Goal: Task Accomplishment & Management: Use online tool/utility

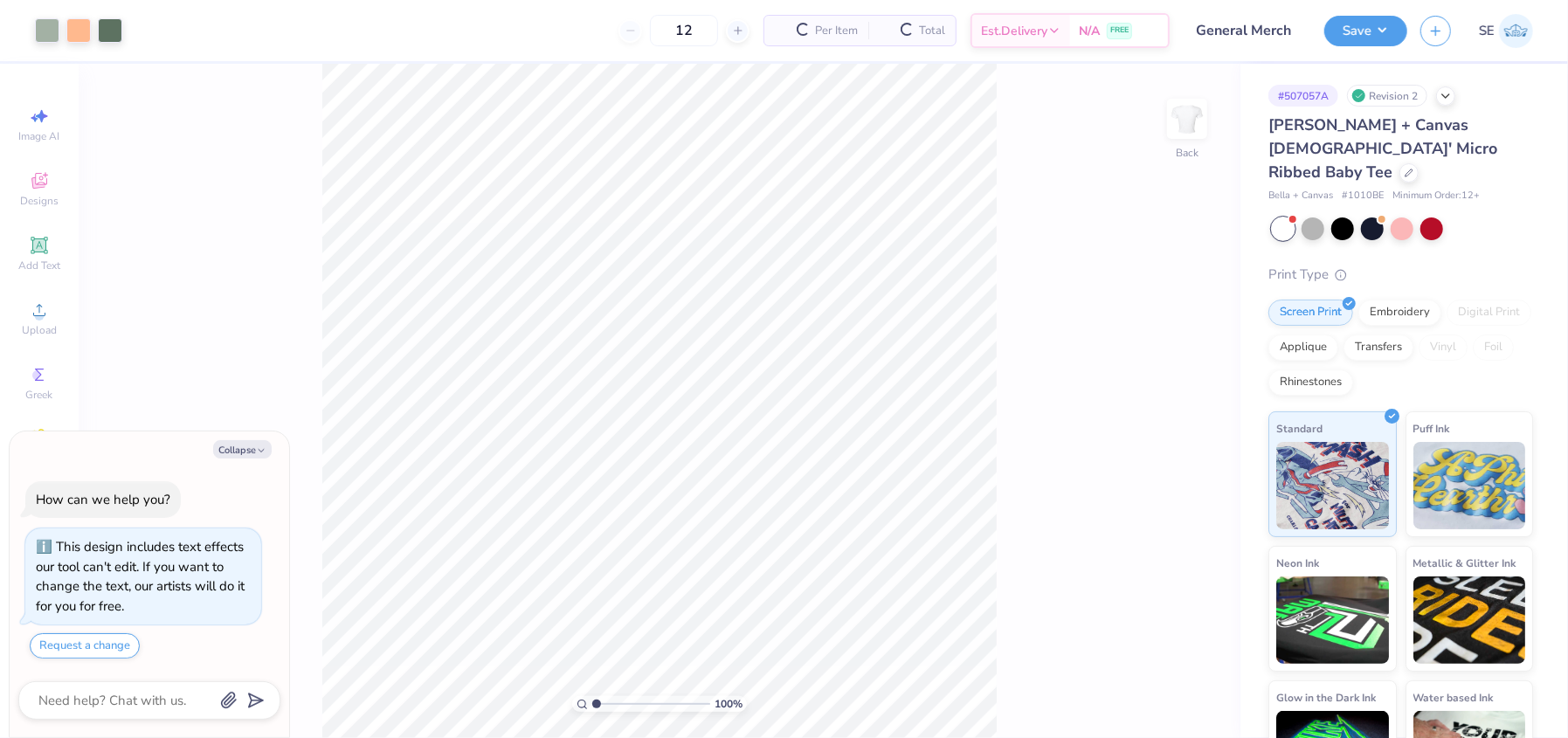
scroll to position [9, 0]
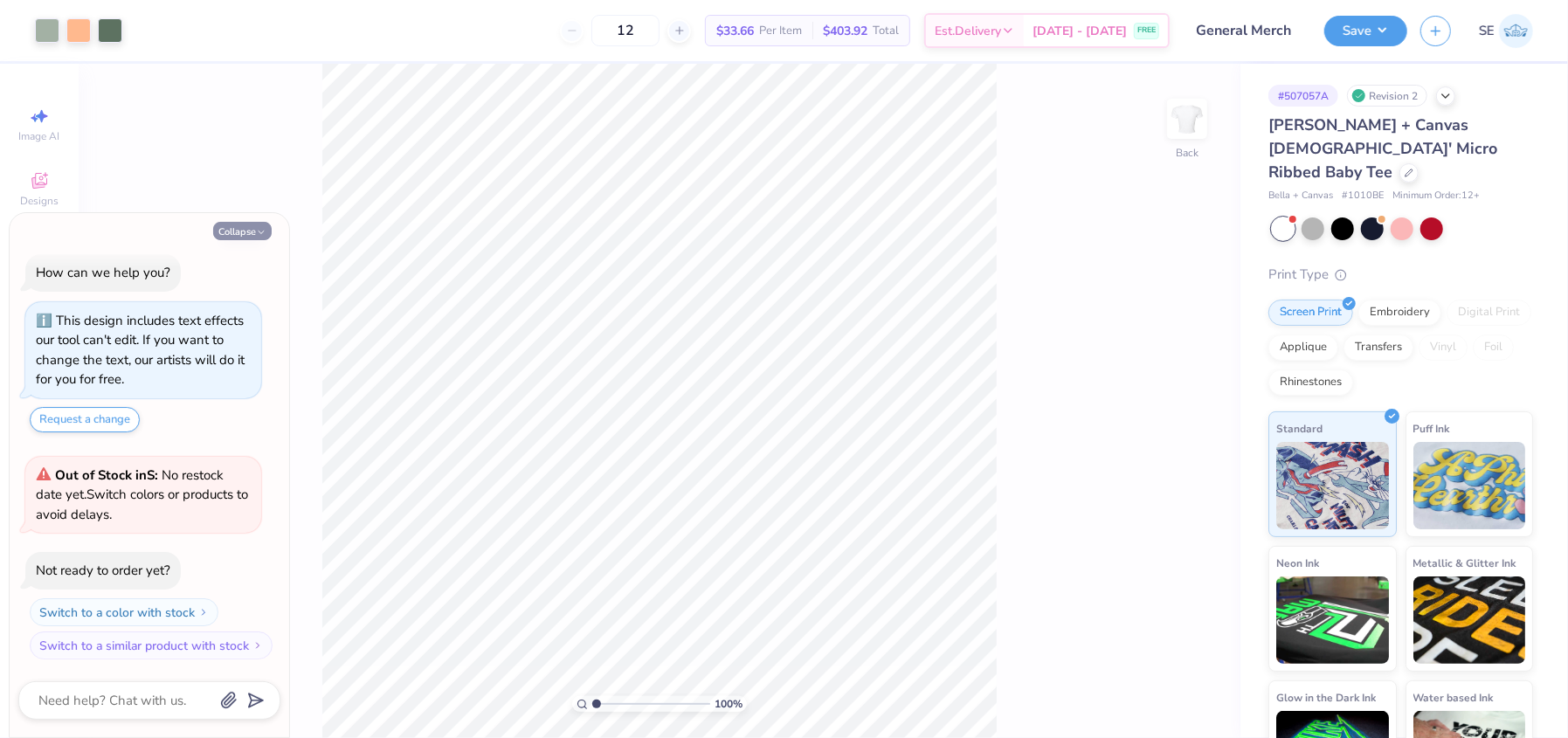
click at [239, 235] on button "Collapse" at bounding box center [241, 231] width 58 height 19
type textarea "x"
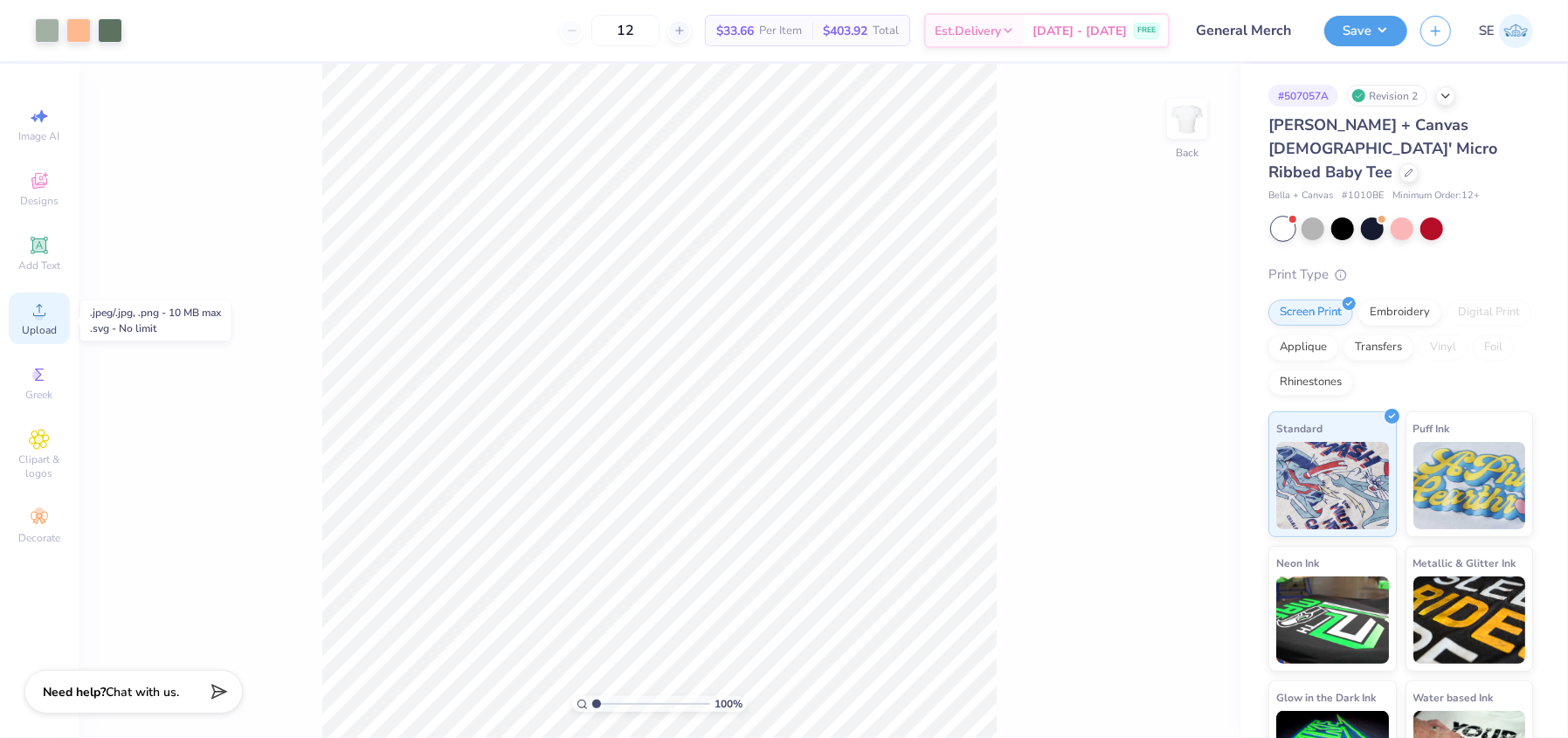
click at [44, 321] on icon at bounding box center [38, 309] width 21 height 21
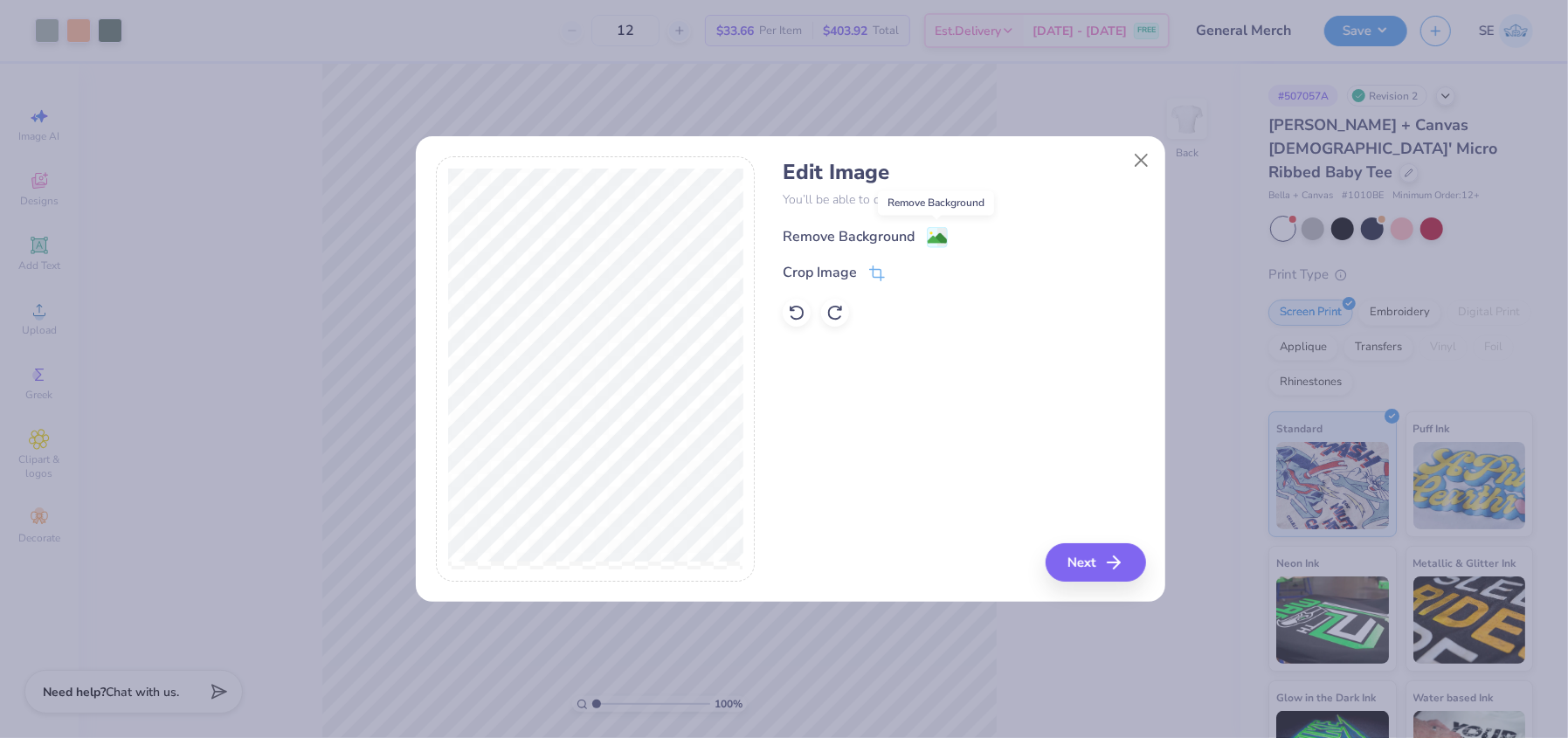
click at [936, 237] on image at bounding box center [937, 238] width 19 height 19
click at [1097, 558] on button "Next" at bounding box center [1099, 562] width 100 height 38
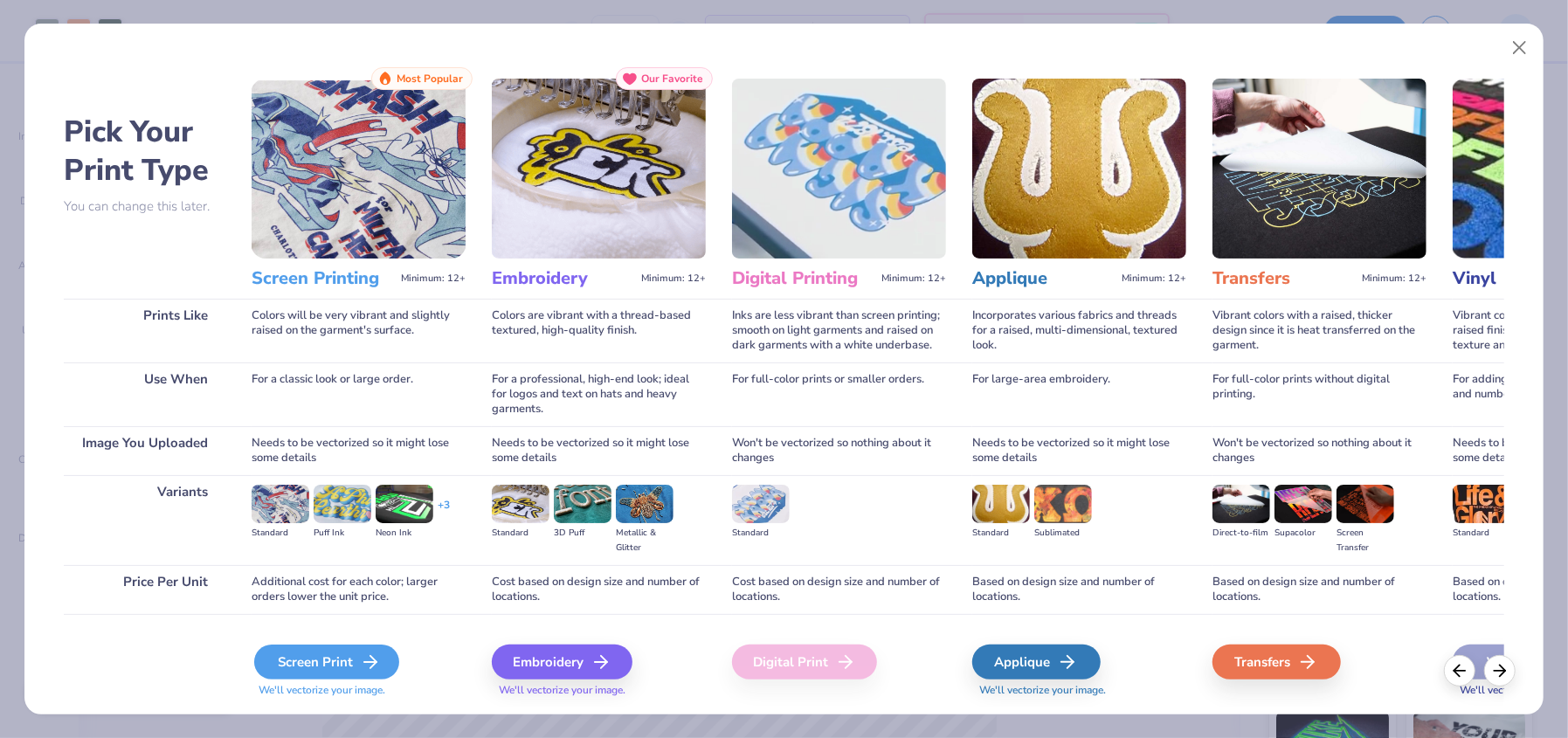
click at [344, 652] on div "Screen Print" at bounding box center [326, 661] width 145 height 35
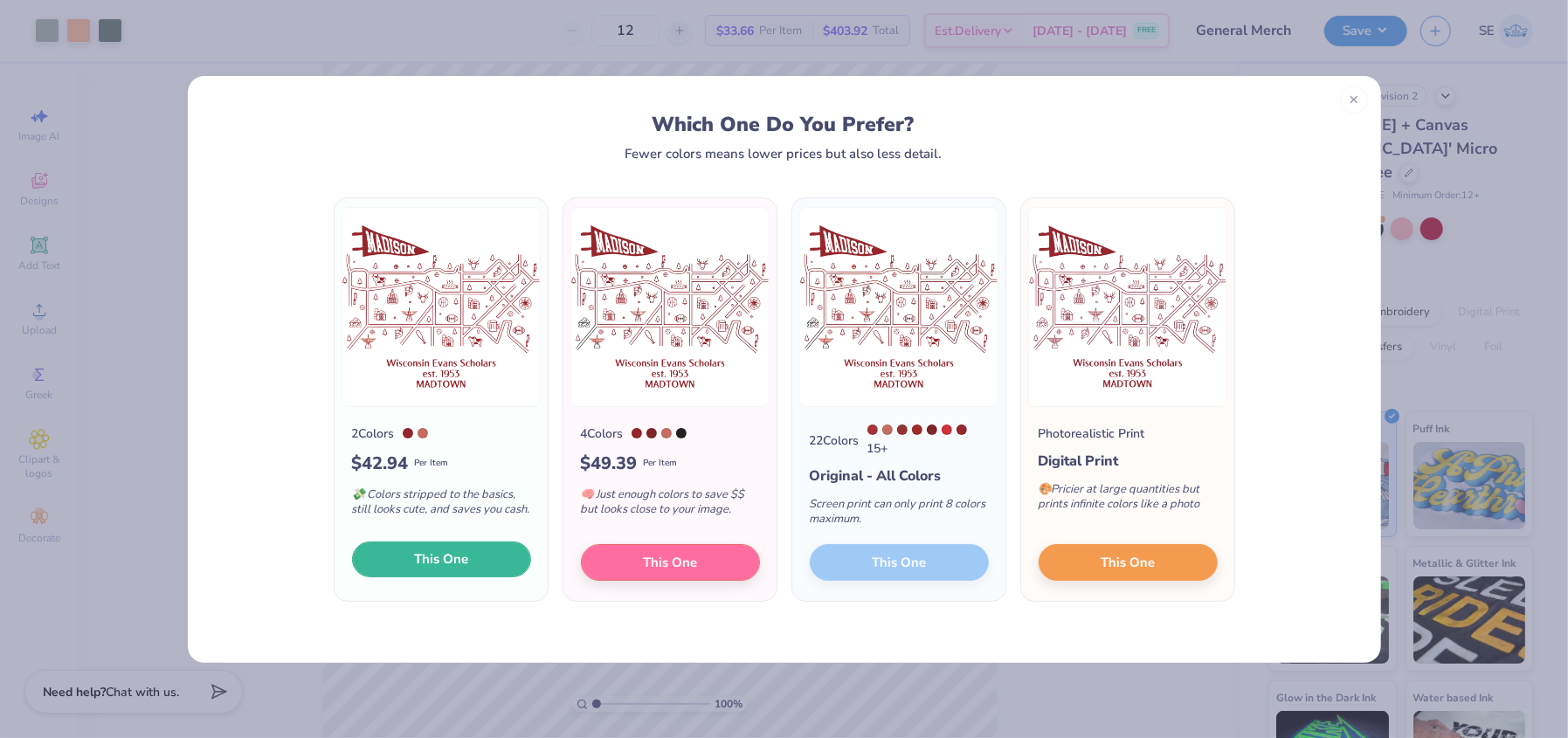
click at [415, 567] on span "This One" at bounding box center [441, 559] width 55 height 20
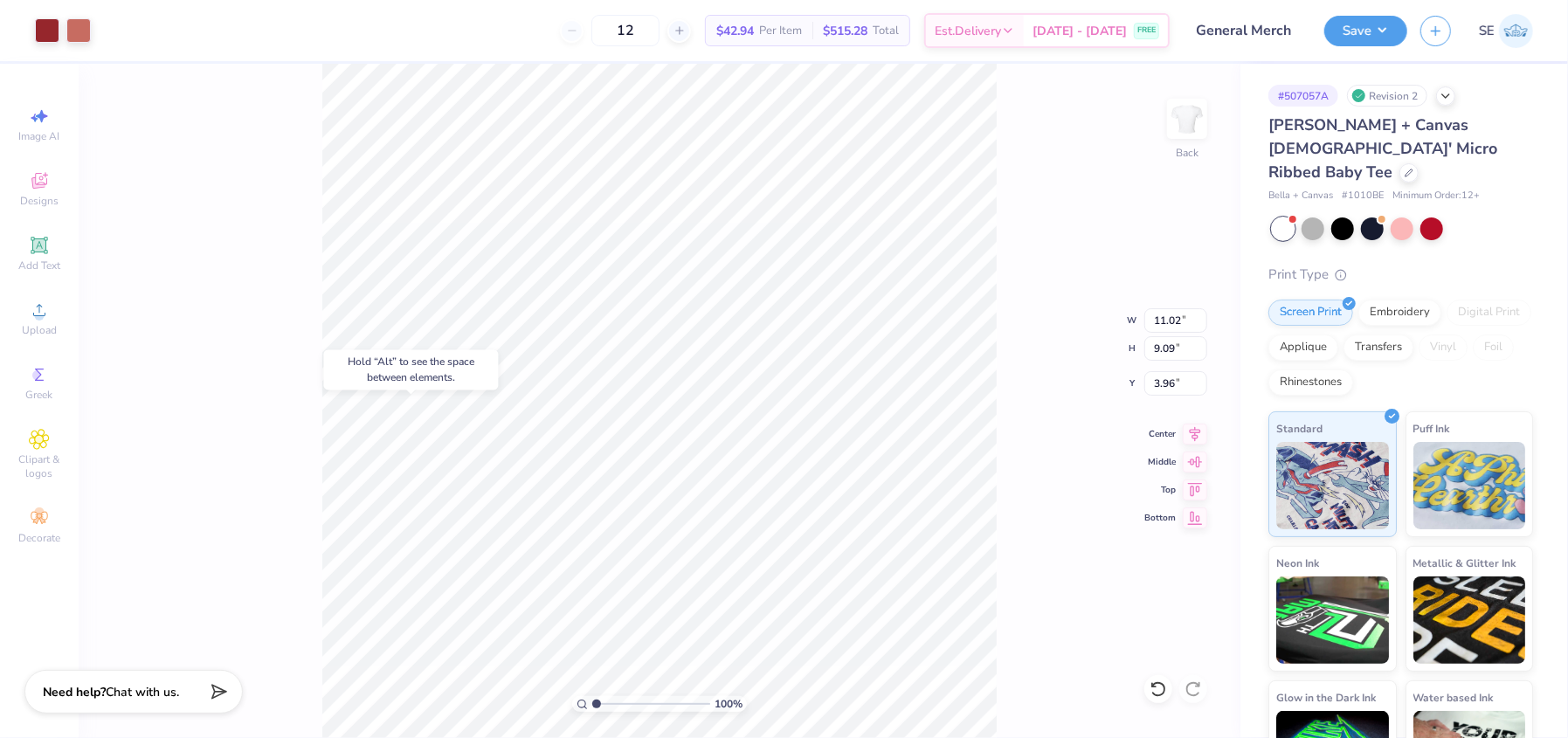
type input "4.00"
type input "3.67"
type input "3.00"
type input "11.02"
type input "9.09"
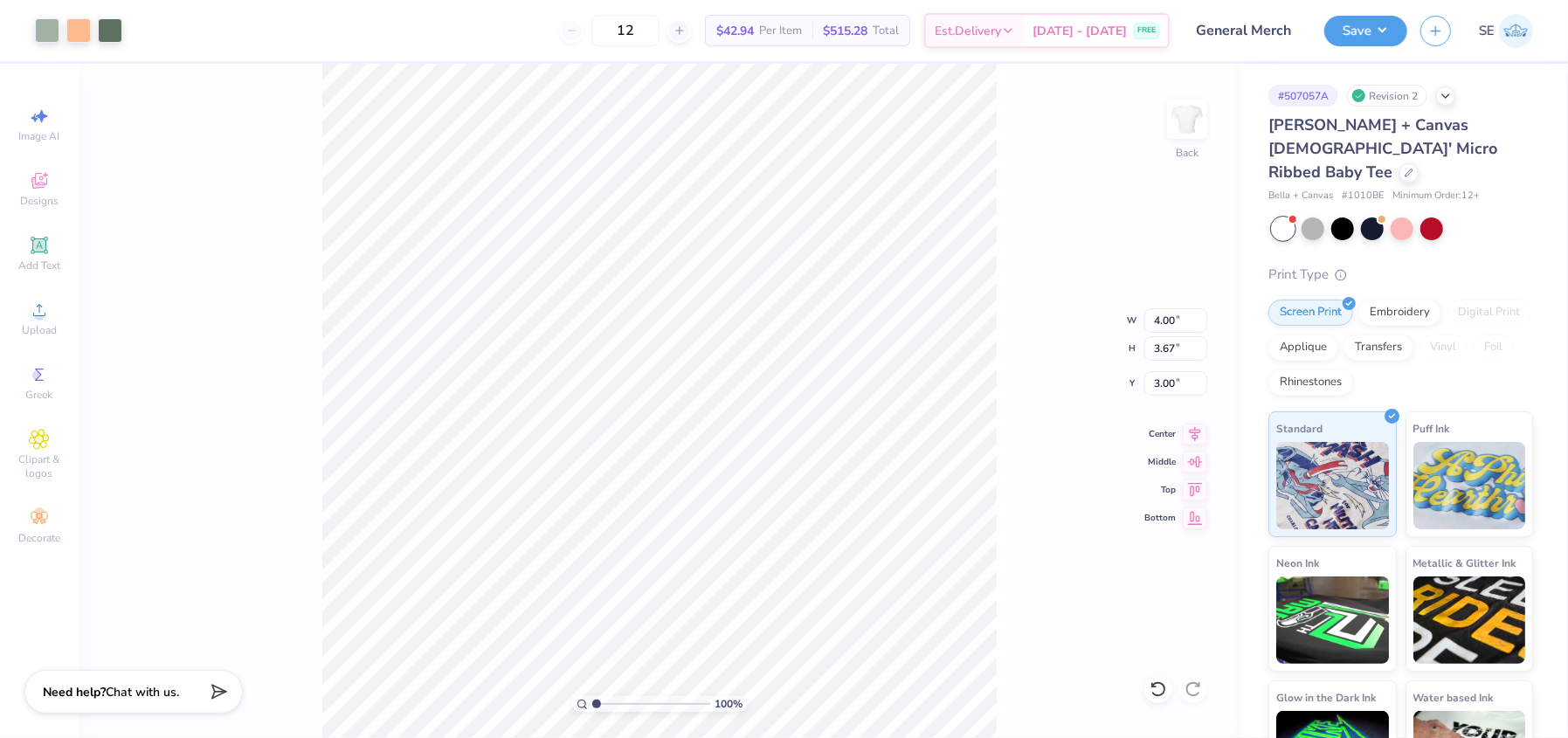
type input "3.96"
type input "5.78"
type input "4.77"
type input "8.28"
type input "4.00"
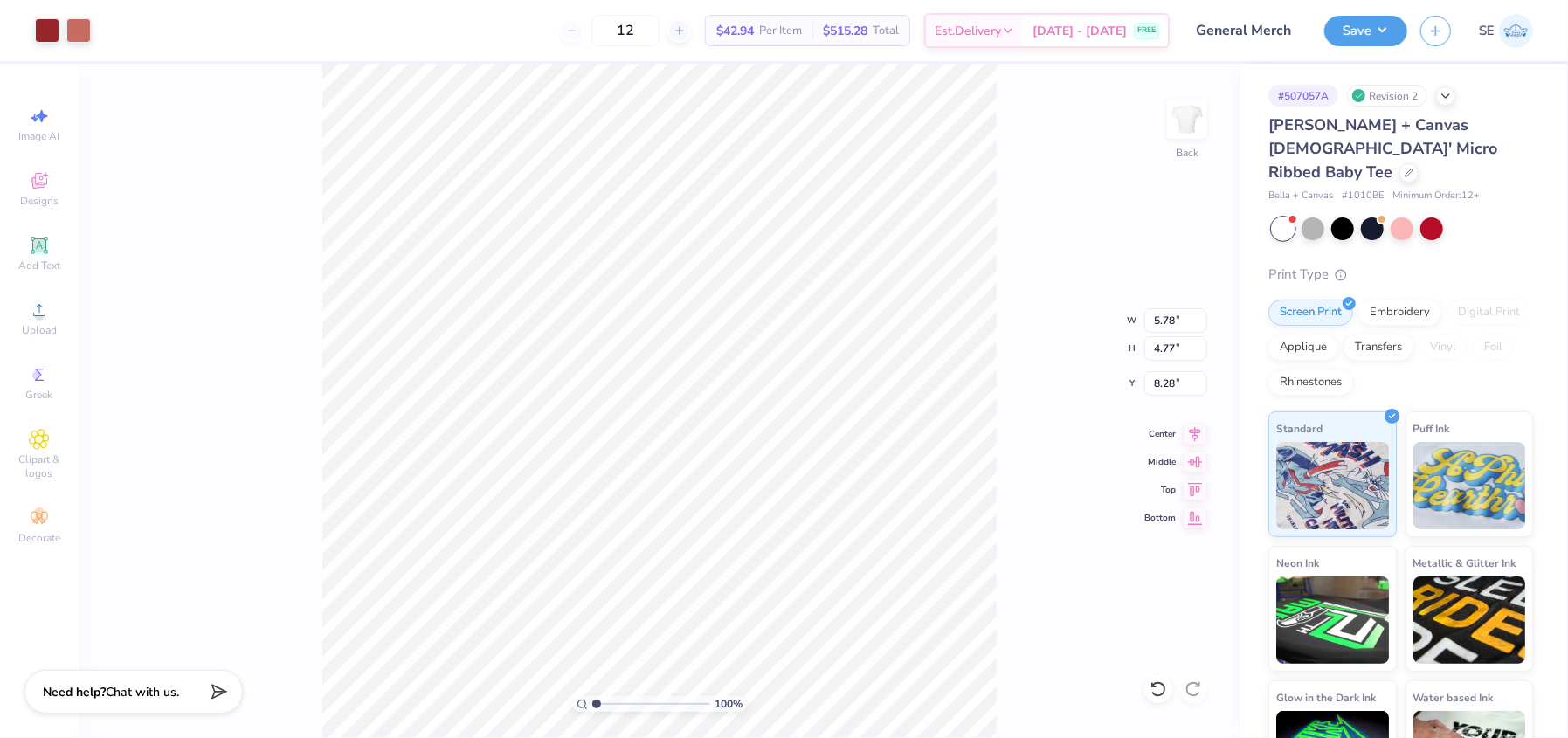
type input "3.67"
type input "3.00"
type input "10.92"
type input "9.01"
type input "4.04"
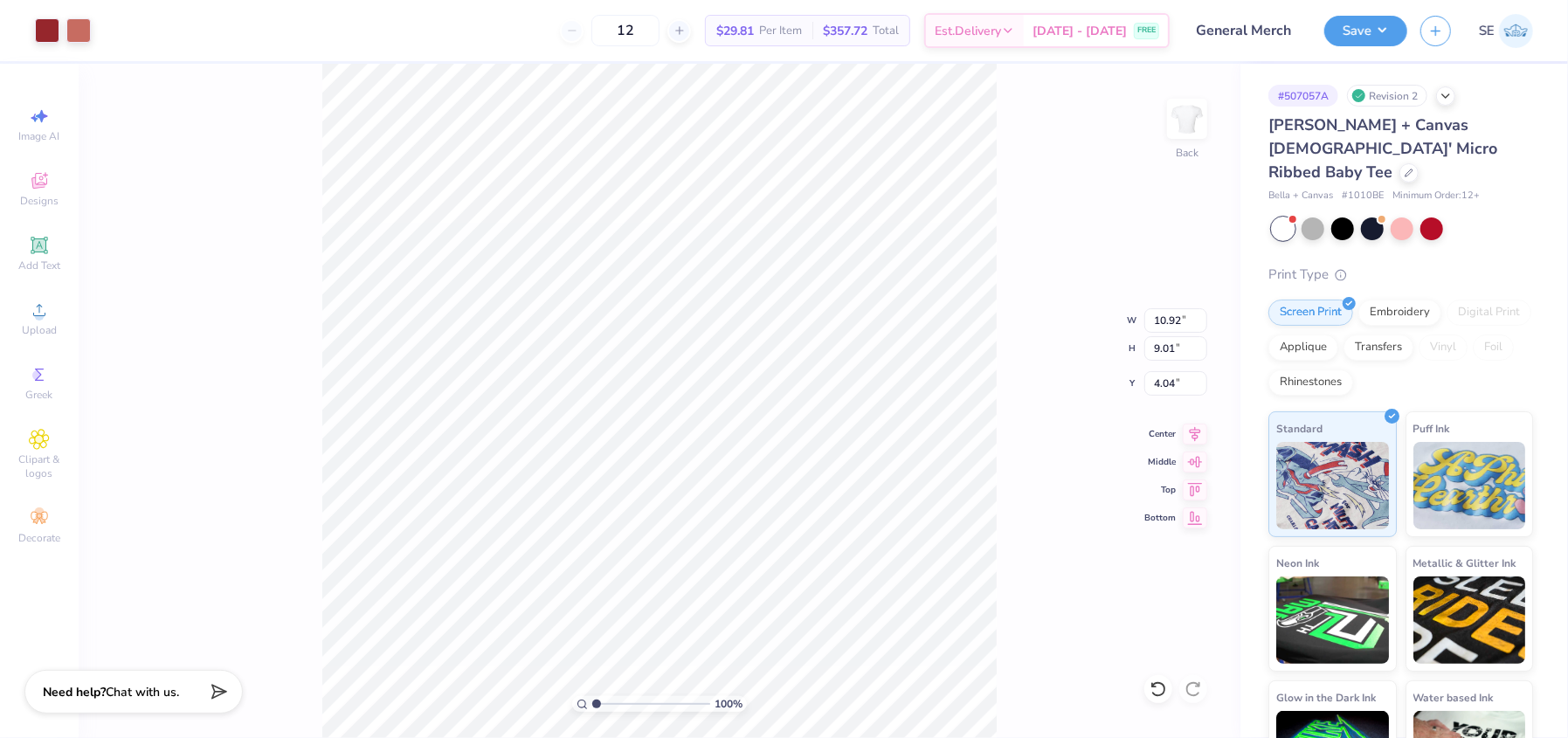
type input "3.00"
type input "9.39"
type input "7.74"
type input "3.41"
click at [1385, 26] on button "Save" at bounding box center [1366, 29] width 83 height 30
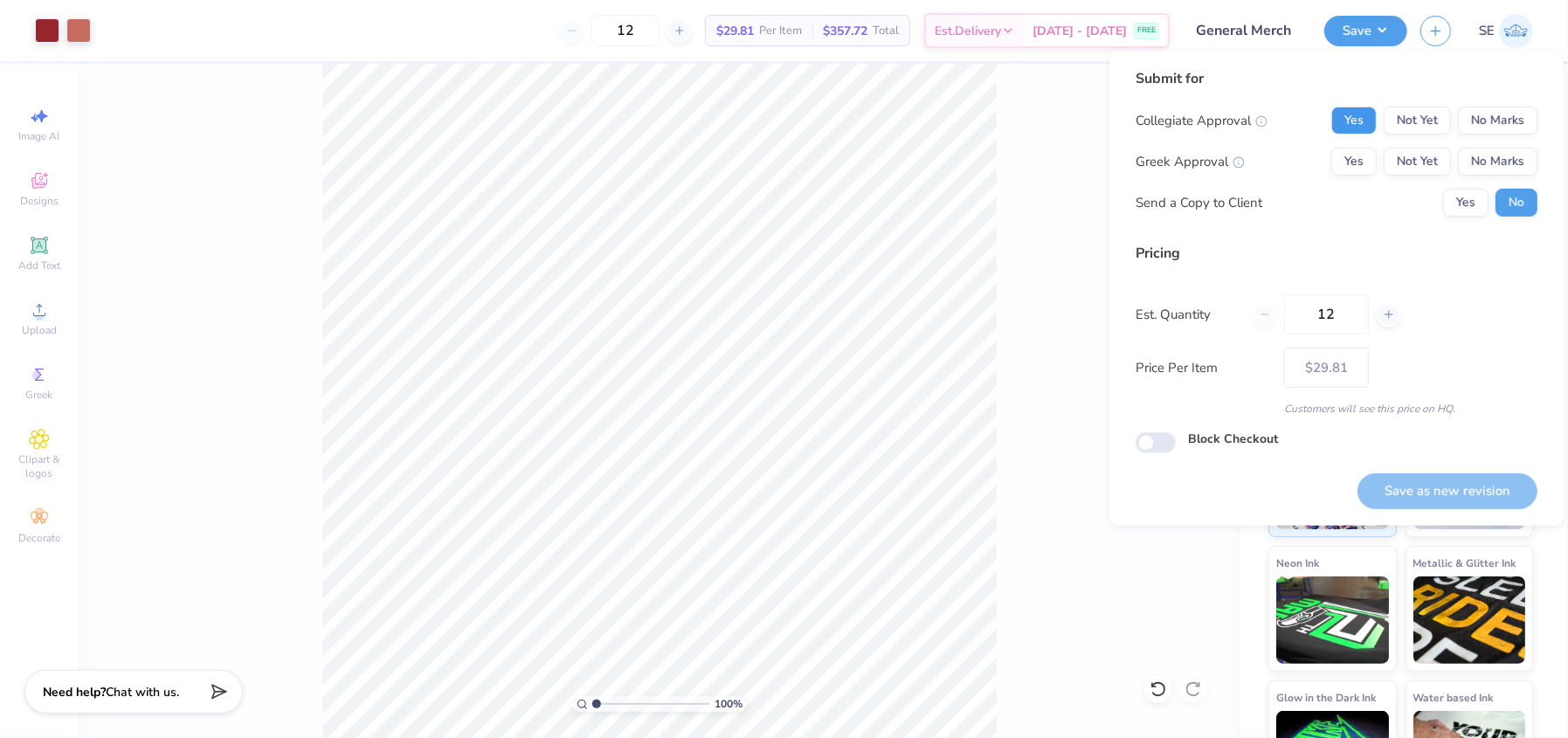
click at [1354, 107] on button "Yes" at bounding box center [1353, 120] width 46 height 28
click at [1505, 153] on button "No Marks" at bounding box center [1497, 161] width 80 height 28
click at [1435, 480] on button "Save as new revision" at bounding box center [1447, 491] width 180 height 36
type input "$29.81"
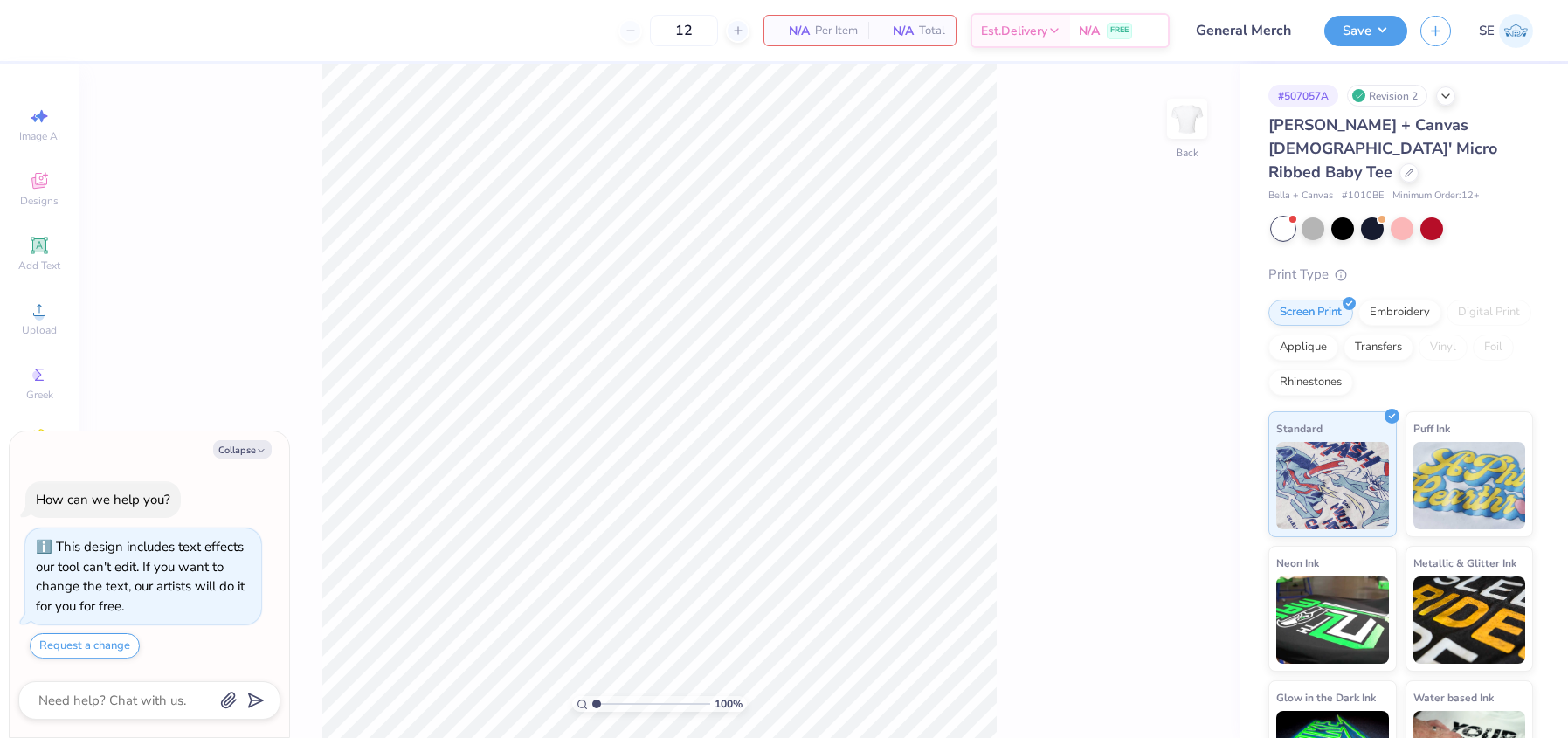
type textarea "x"
